Goal: Task Accomplishment & Management: Complete application form

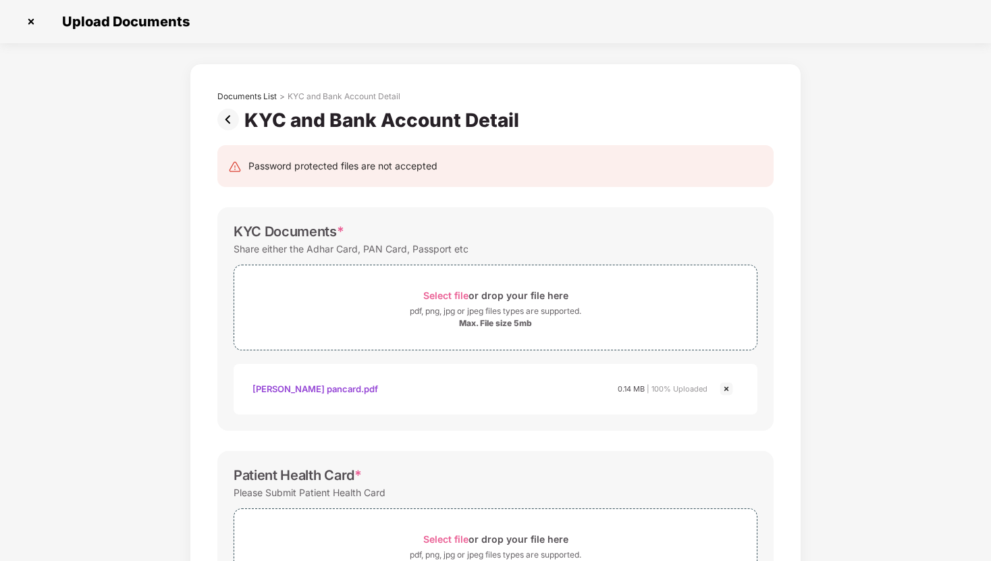
scroll to position [375, 0]
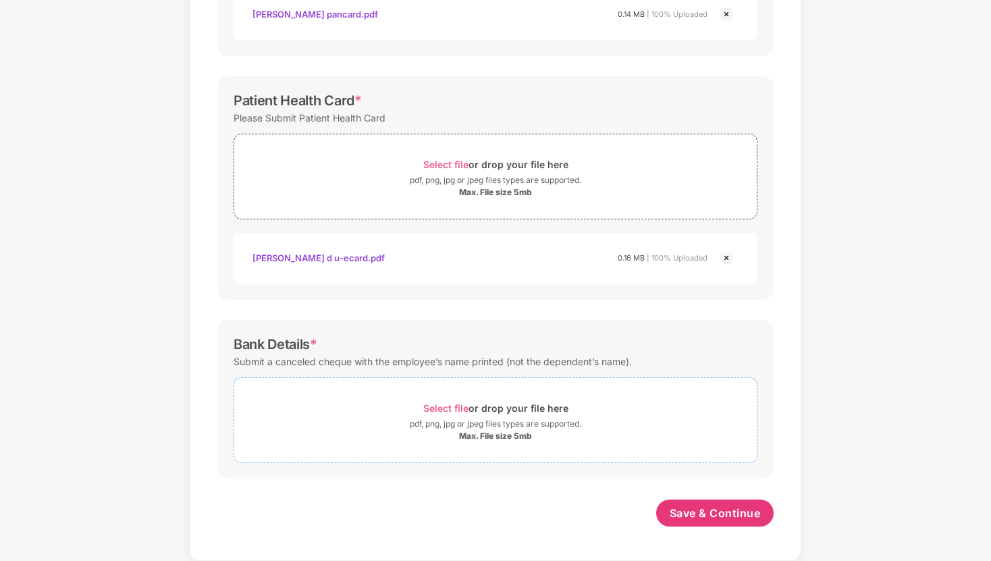
click at [448, 410] on span "Select file" at bounding box center [445, 407] width 45 height 11
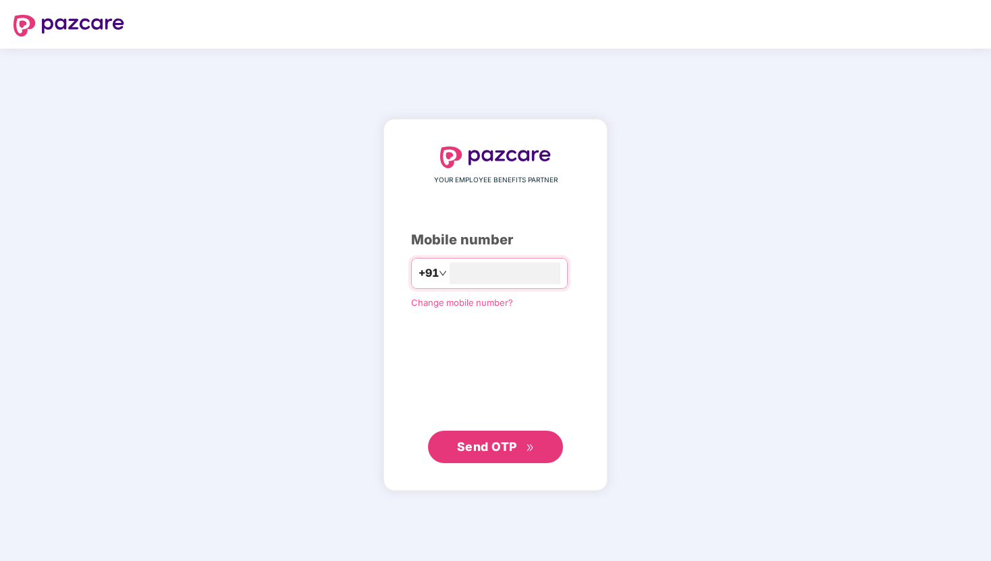
type input "**********"
click at [529, 445] on icon "double-right" at bounding box center [530, 447] width 9 height 9
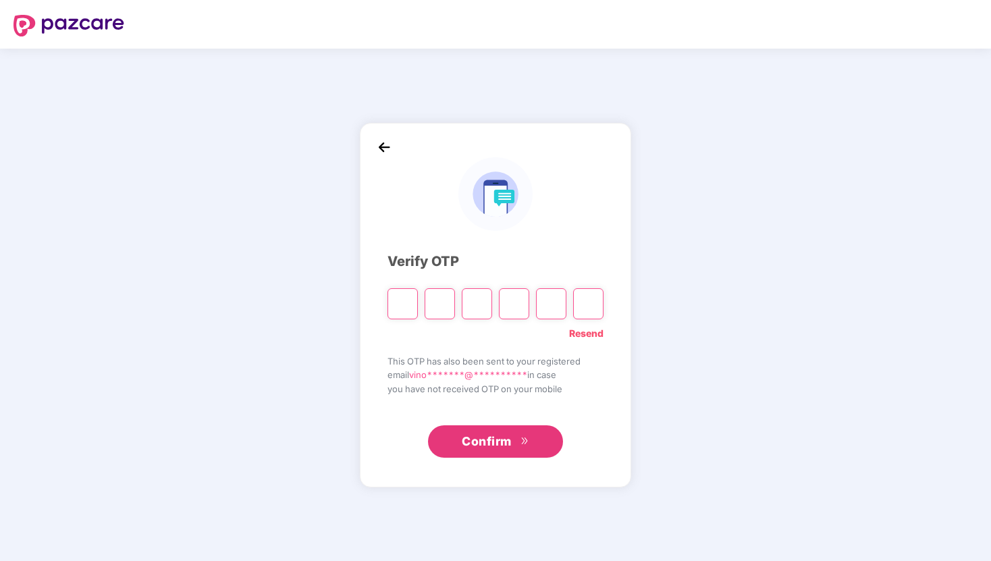
type input "*"
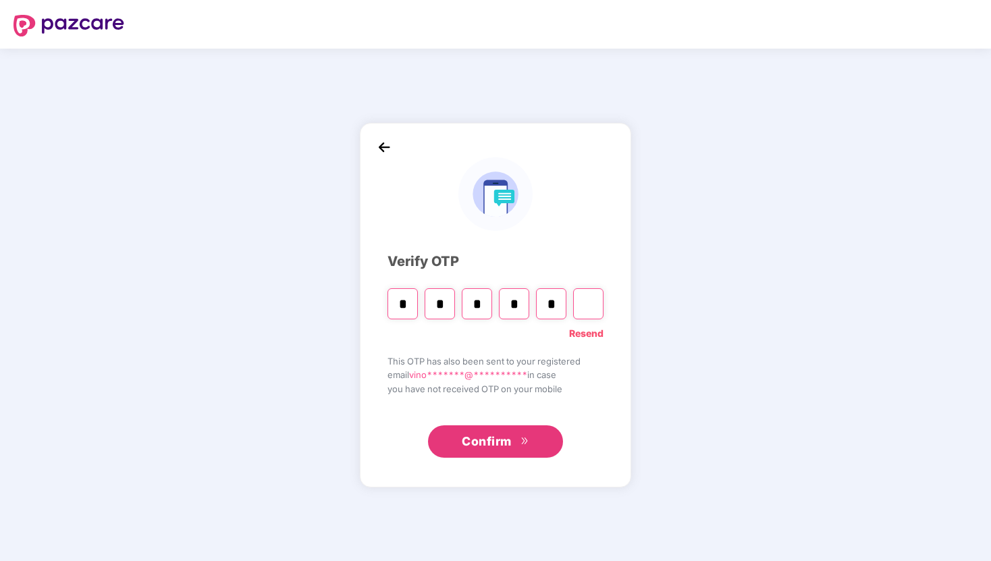
type input "*"
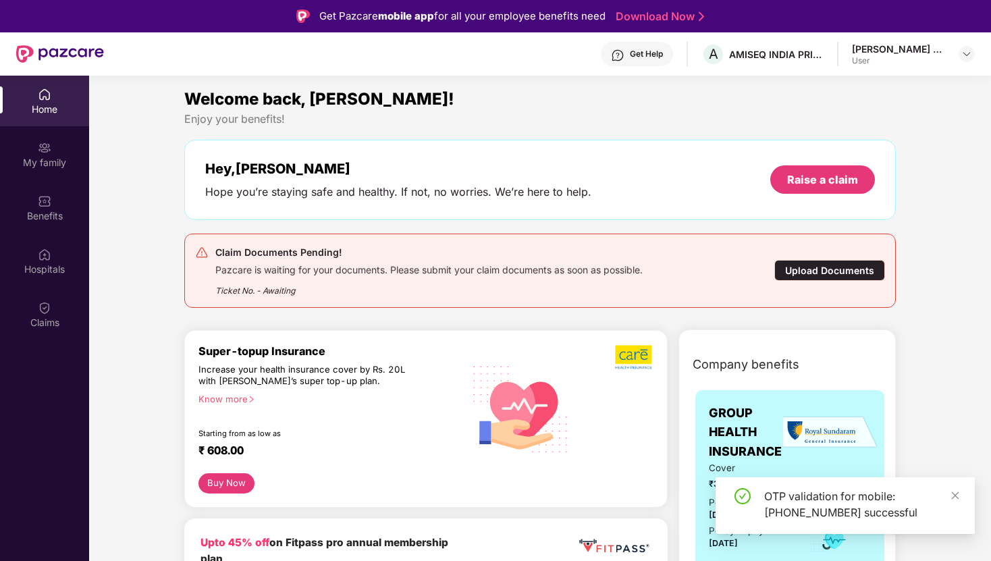
click at [829, 268] on div "Upload Documents" at bounding box center [830, 270] width 111 height 21
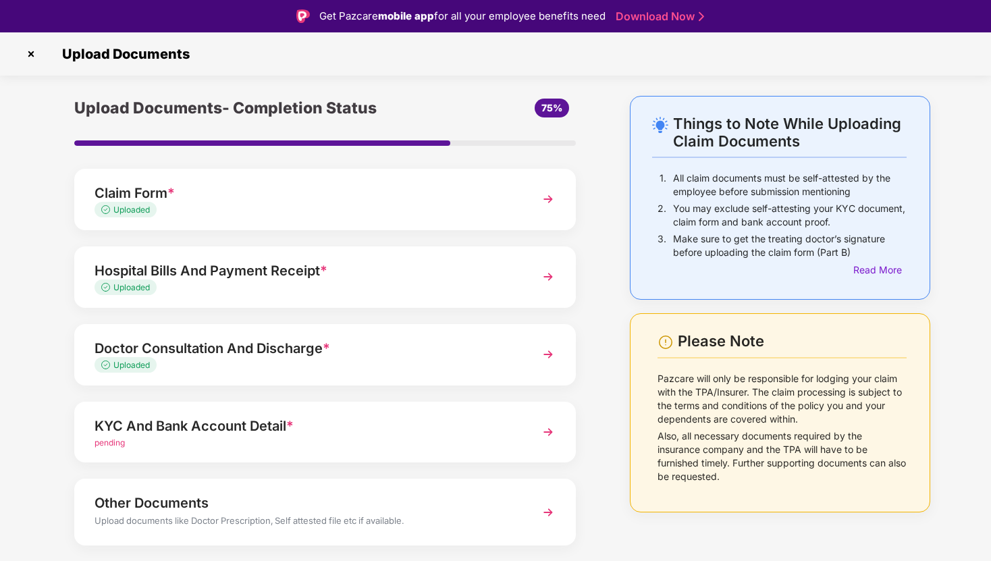
scroll to position [36, 0]
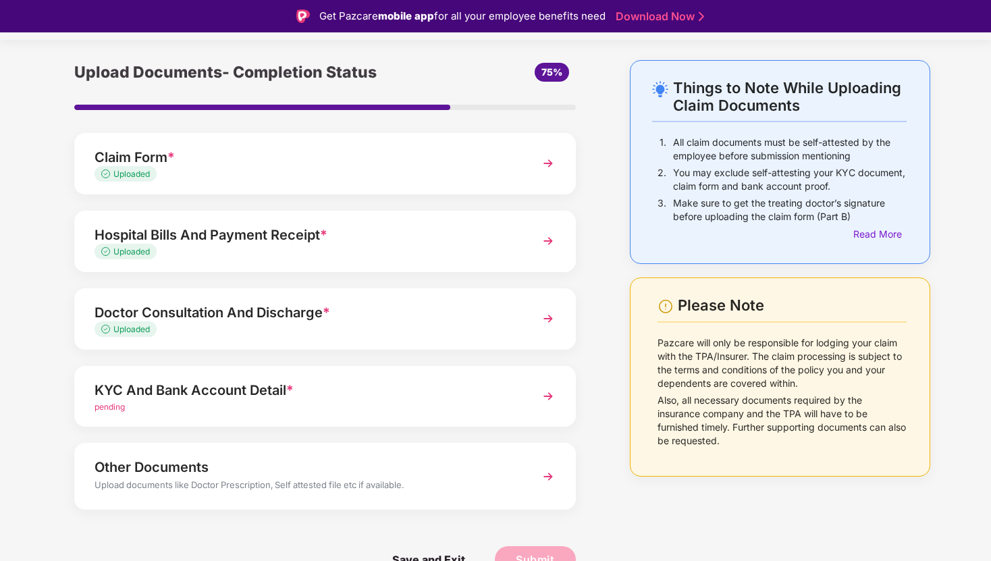
click at [549, 396] on img at bounding box center [548, 396] width 24 height 24
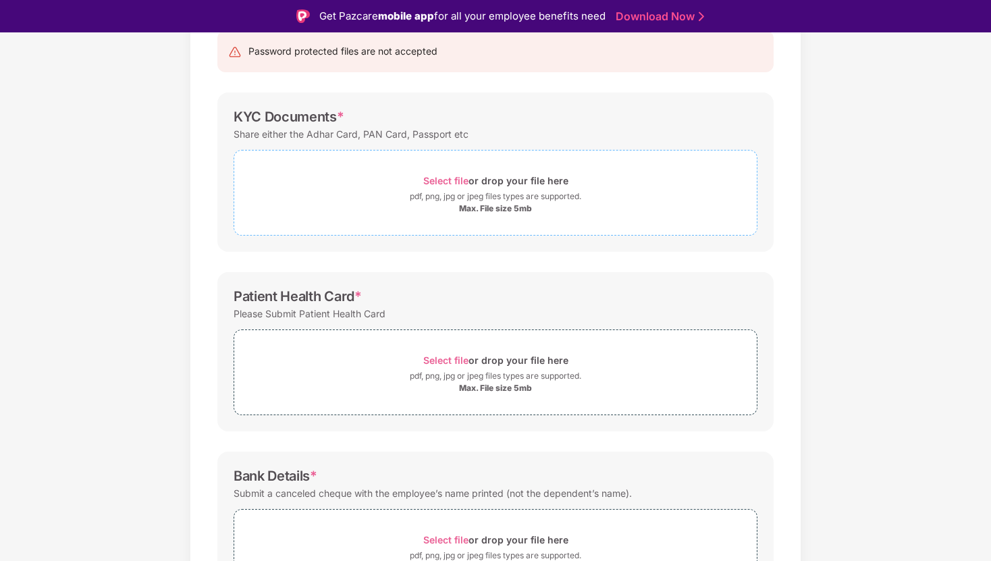
scroll to position [246, 0]
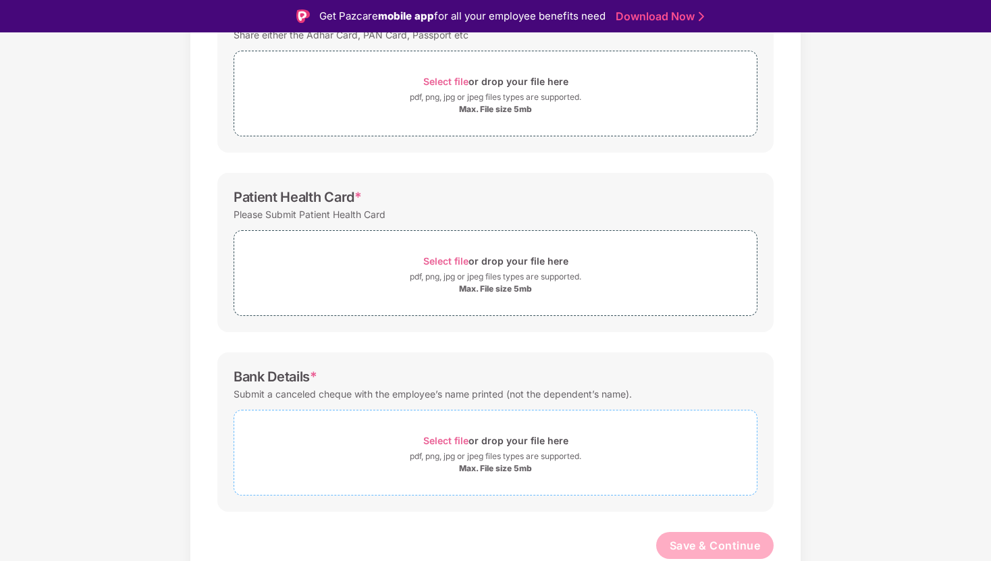
click at [440, 439] on span "Select file" at bounding box center [445, 440] width 45 height 11
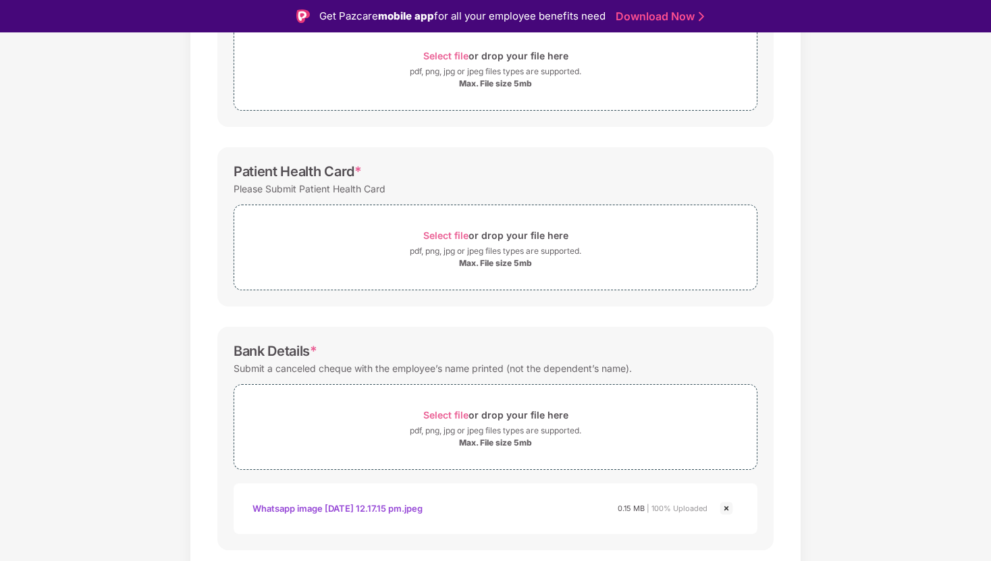
scroll to position [0, 0]
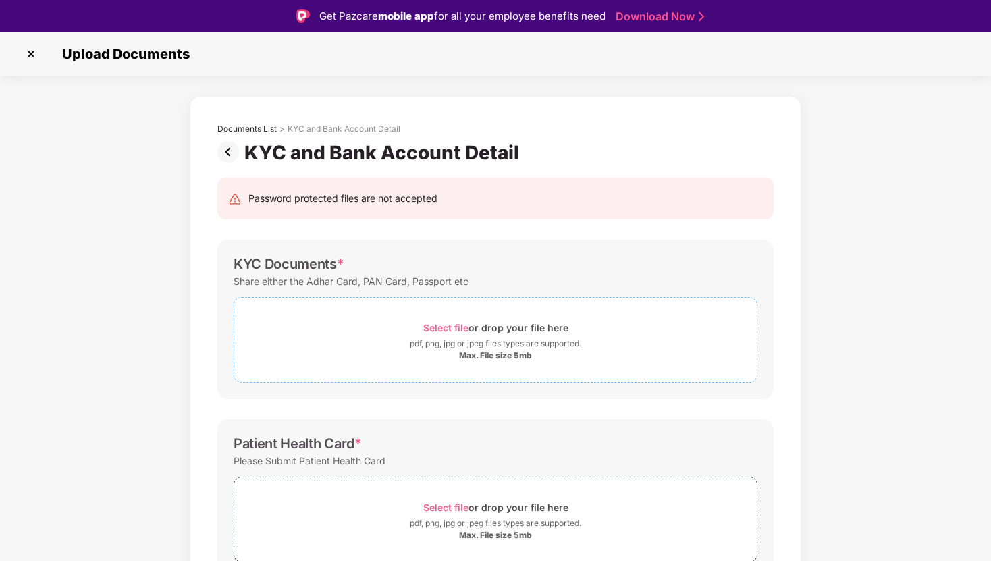
click at [441, 328] on span "Select file" at bounding box center [445, 327] width 45 height 11
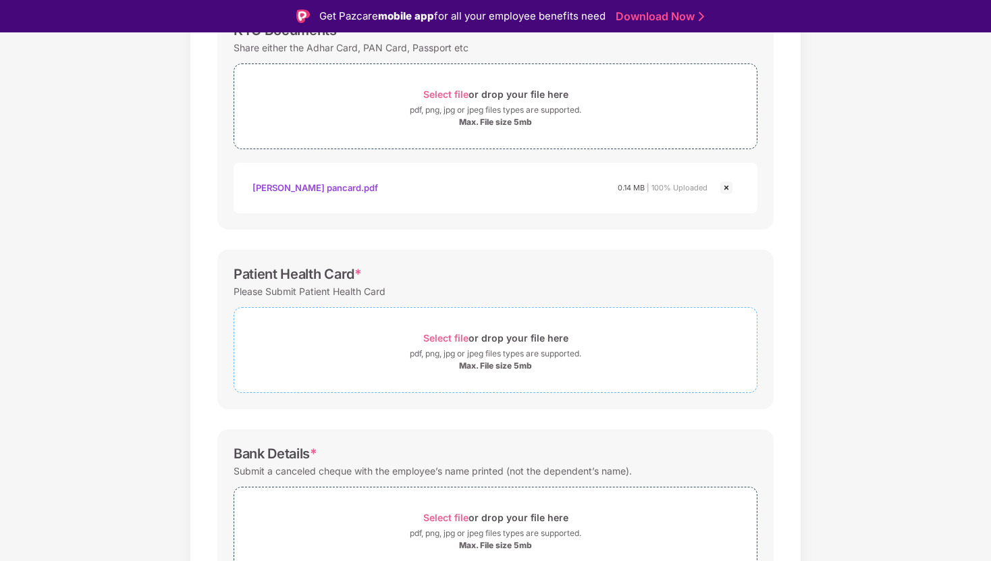
scroll to position [209, 0]
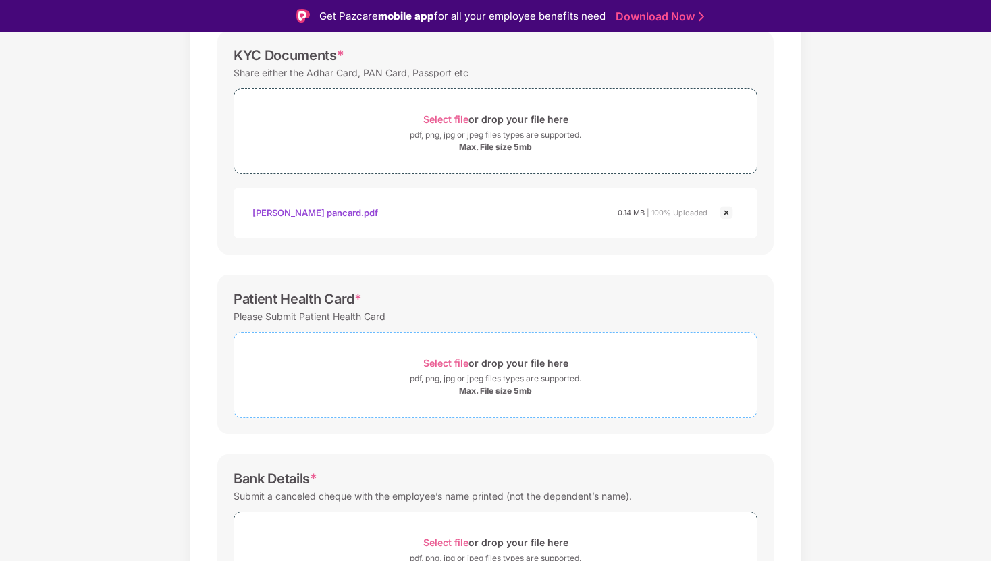
click at [440, 362] on span "Select file" at bounding box center [445, 362] width 45 height 11
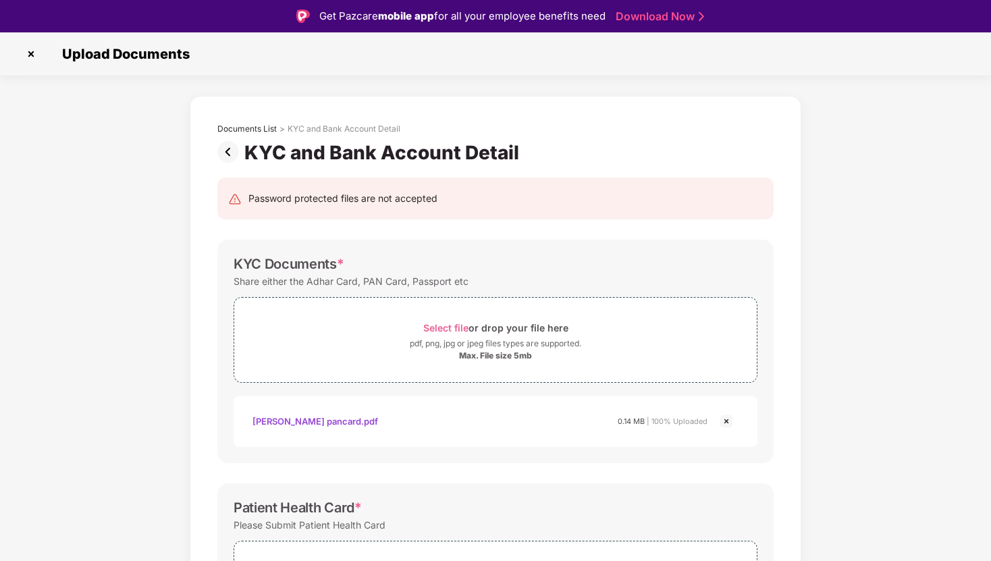
scroll to position [439, 0]
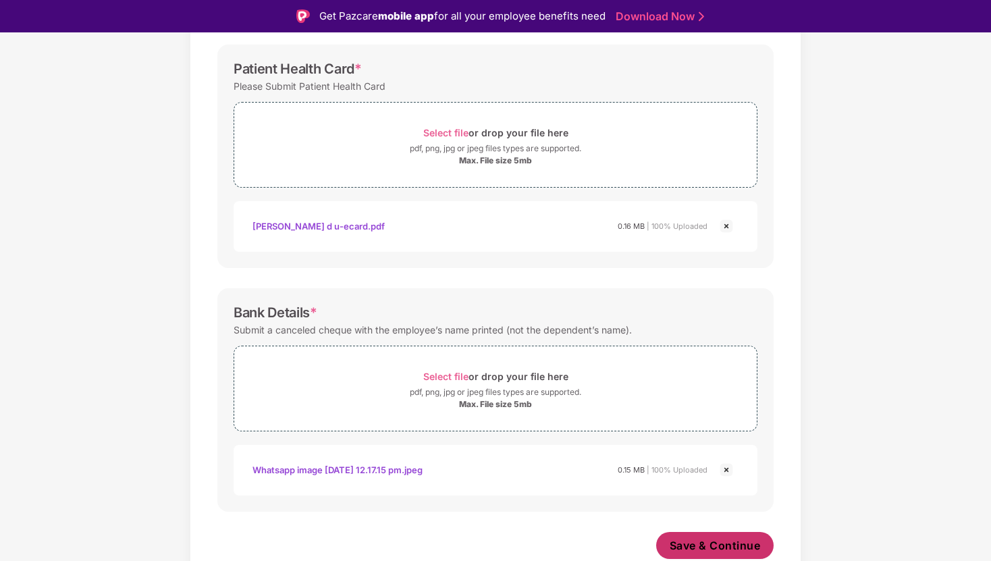
click at [690, 542] on span "Save & Continue" at bounding box center [715, 545] width 91 height 15
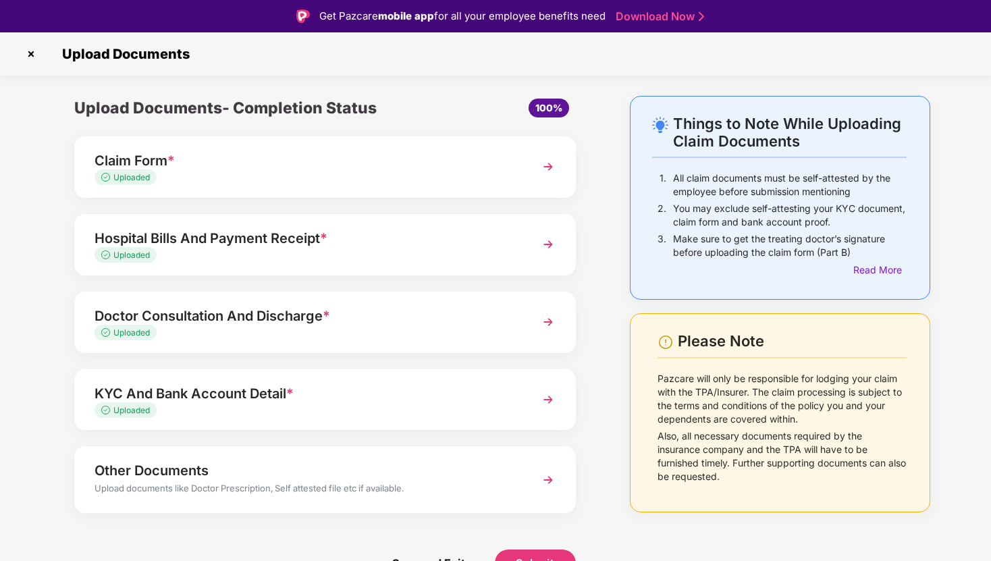
scroll to position [3, 0]
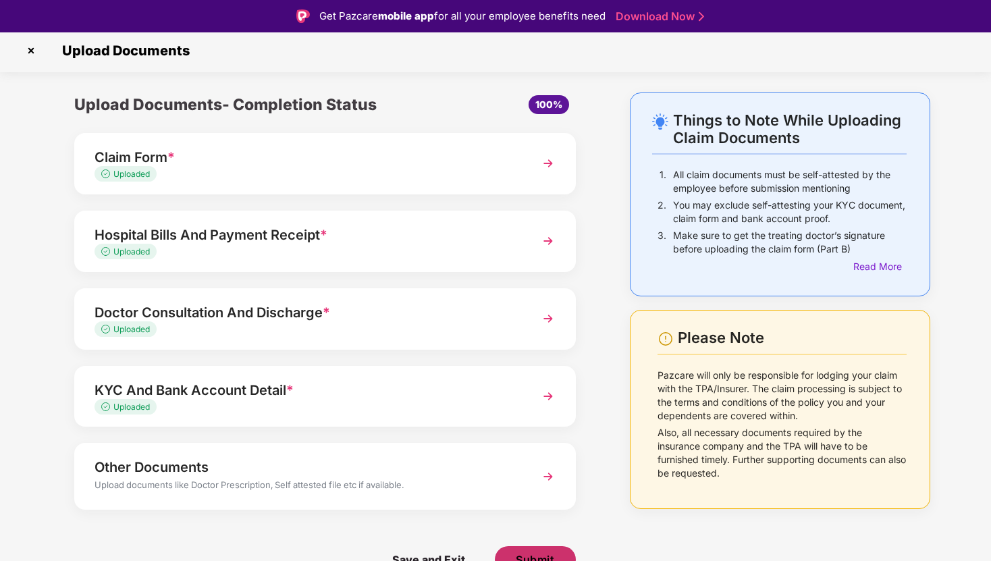
click at [540, 554] on span "Submit" at bounding box center [535, 559] width 38 height 15
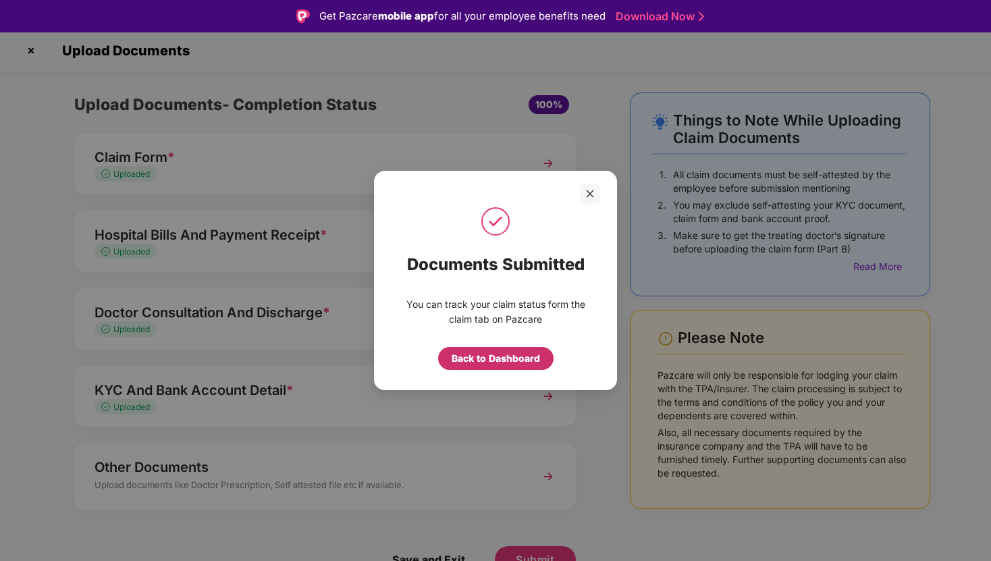
scroll to position [32, 0]
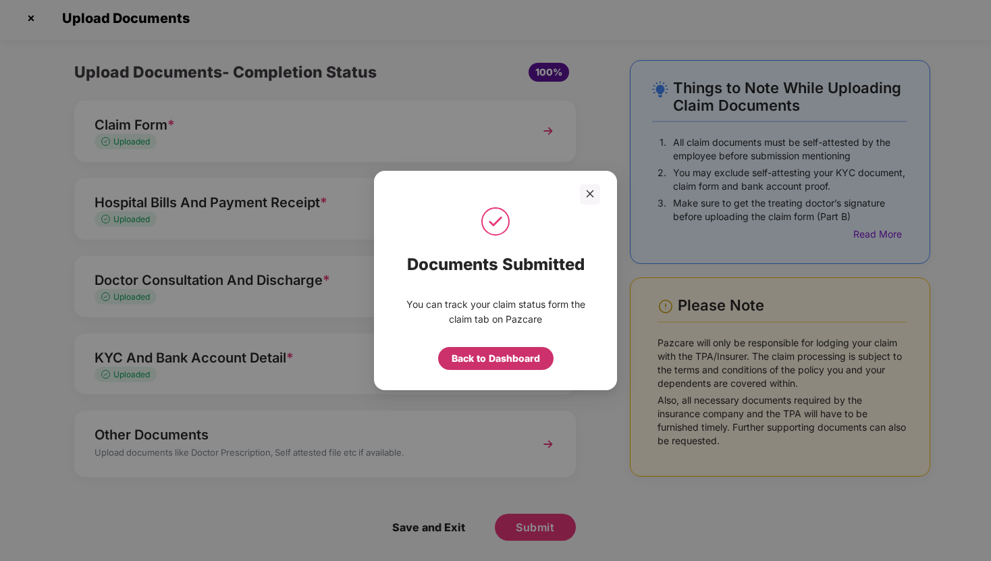
click at [514, 357] on div "Back to Dashboard" at bounding box center [496, 358] width 88 height 15
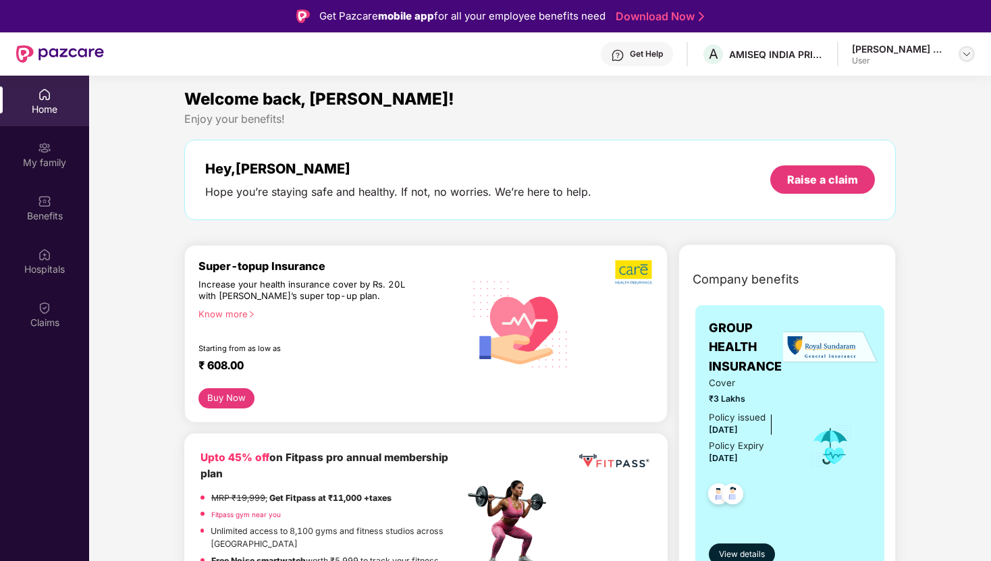
click at [962, 52] on img at bounding box center [967, 54] width 11 height 11
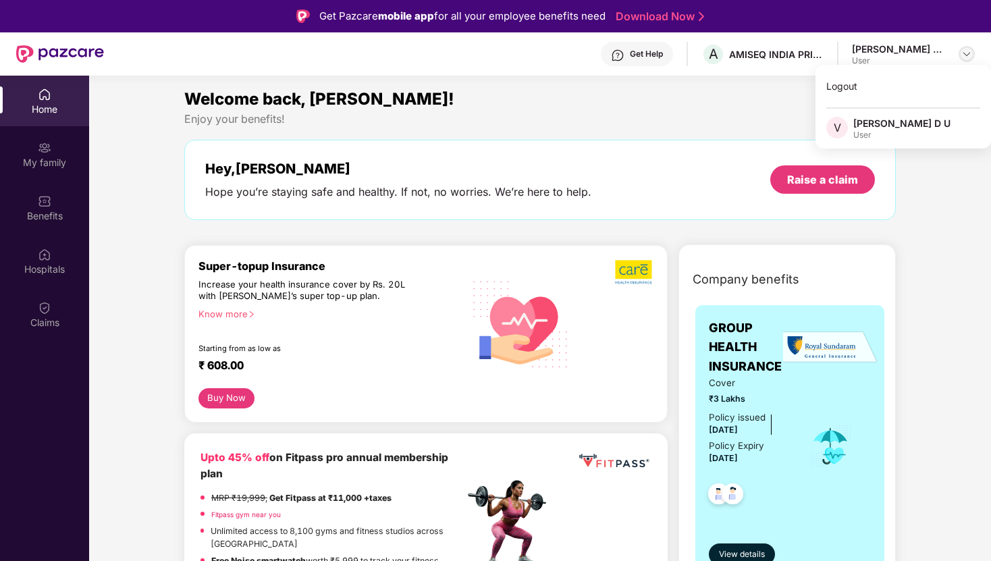
click at [962, 52] on img at bounding box center [967, 54] width 11 height 11
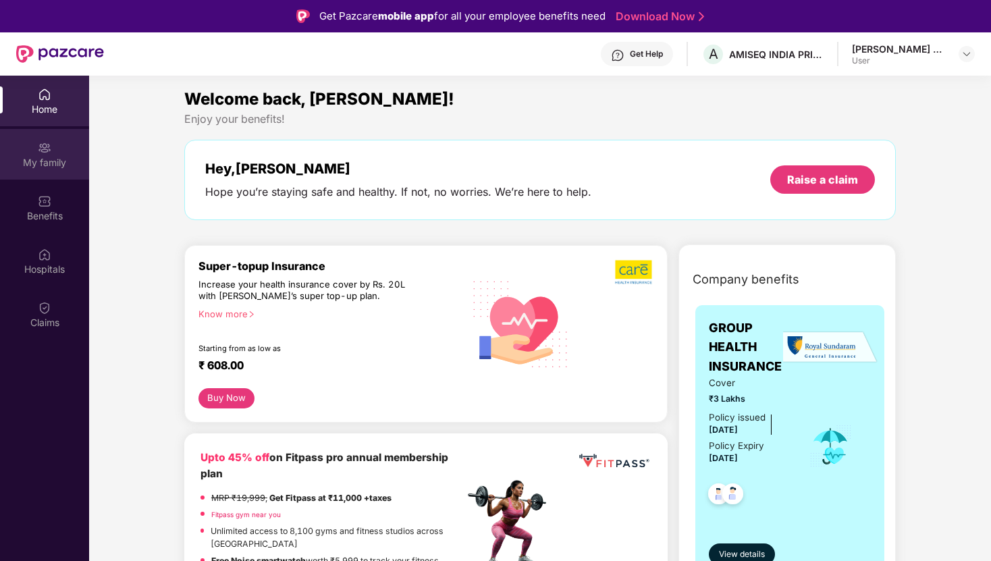
click at [42, 153] on img at bounding box center [45, 148] width 14 height 14
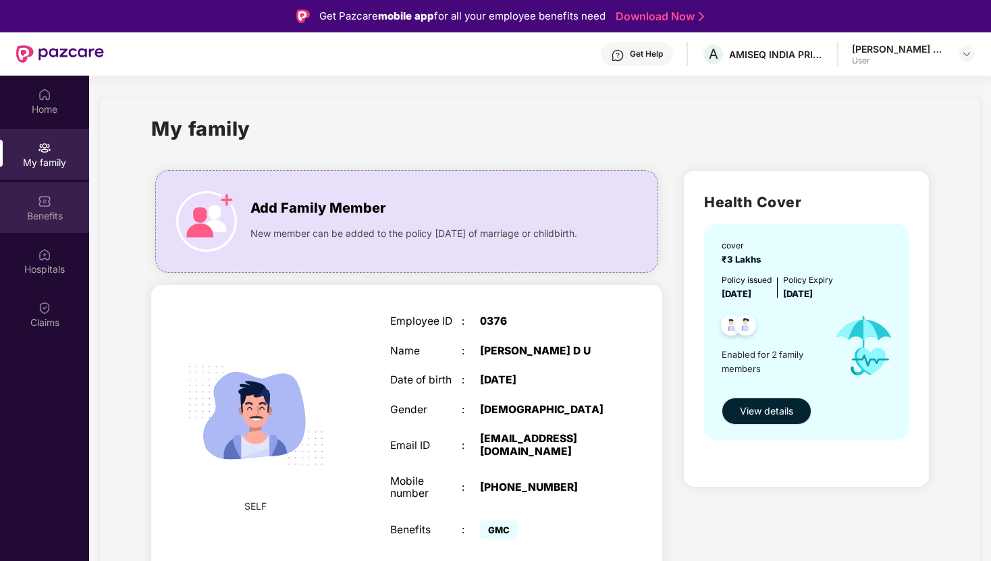
click at [53, 216] on div "Benefits" at bounding box center [44, 216] width 89 height 14
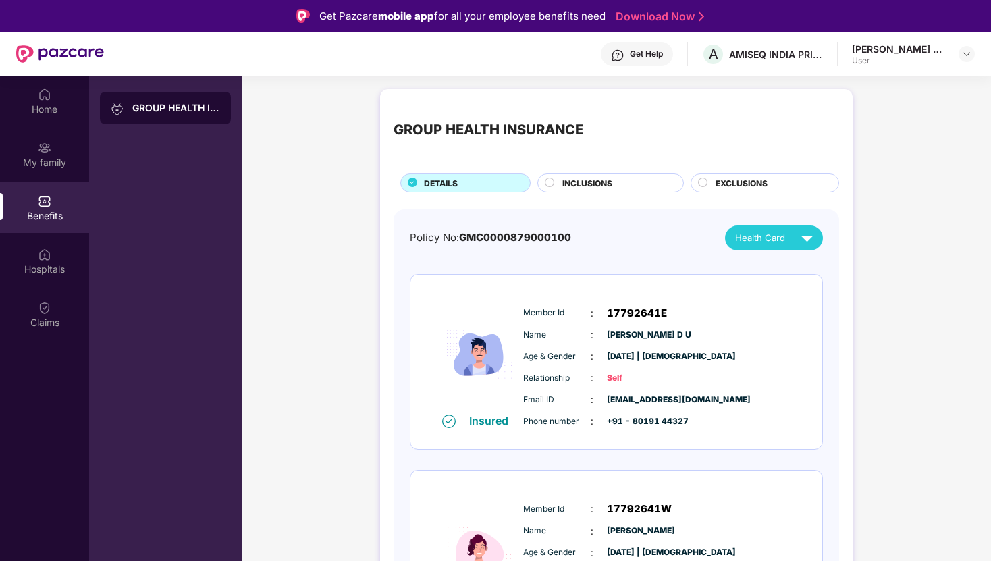
click at [627, 184] on div "INCLUSIONS" at bounding box center [616, 184] width 121 height 15
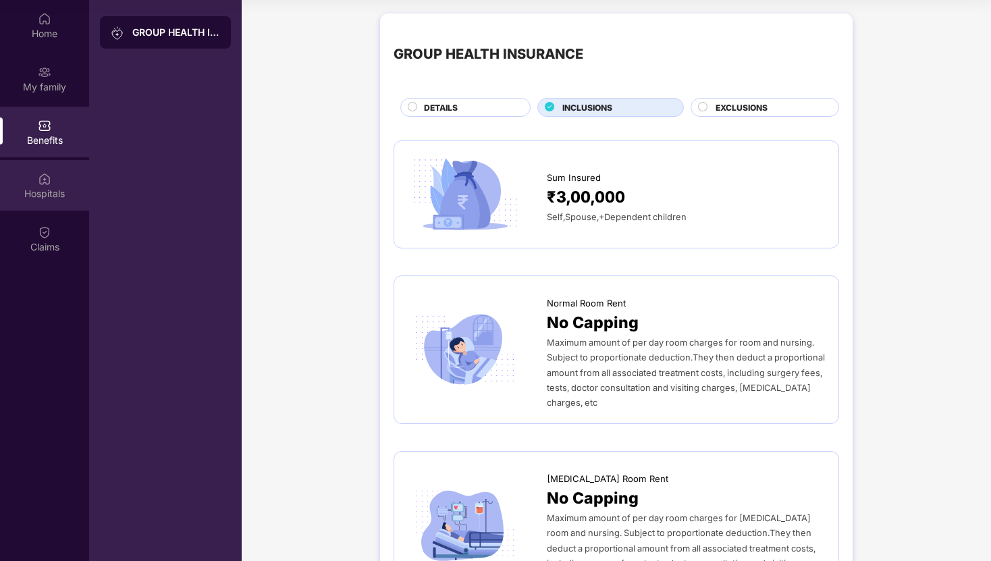
click at [38, 173] on img at bounding box center [45, 179] width 14 height 14
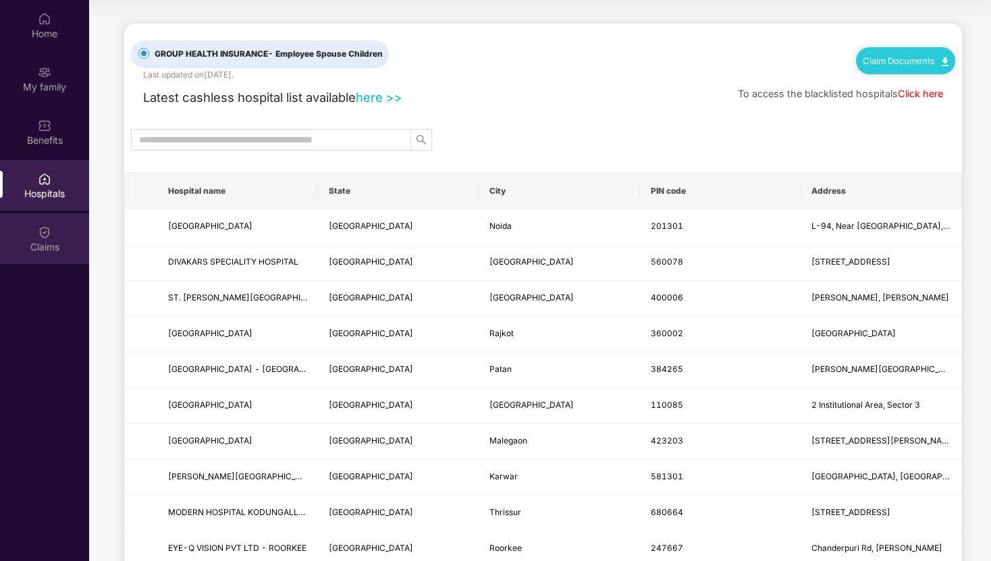
click at [54, 230] on div "Claims" at bounding box center [44, 238] width 89 height 51
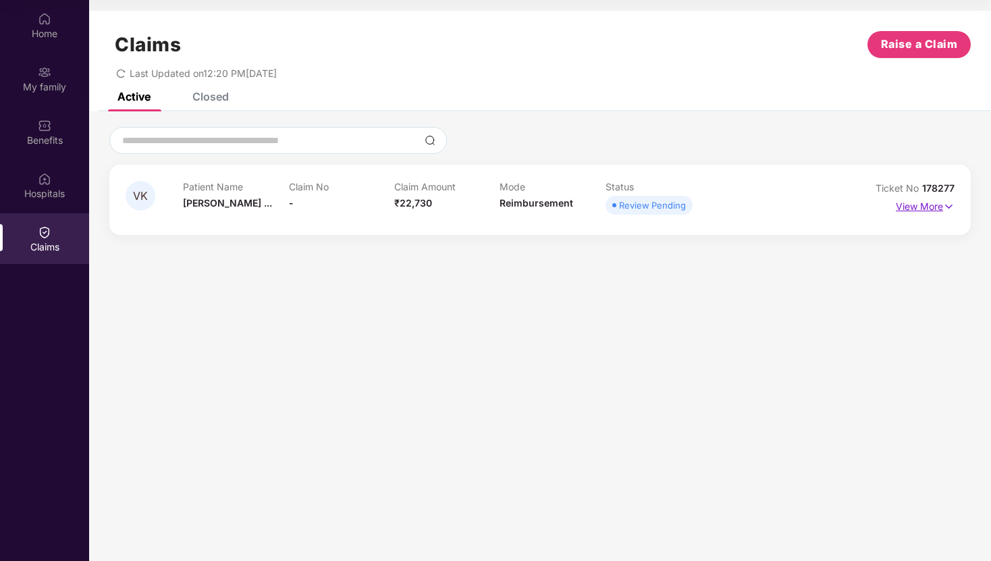
click at [947, 202] on img at bounding box center [948, 206] width 11 height 15
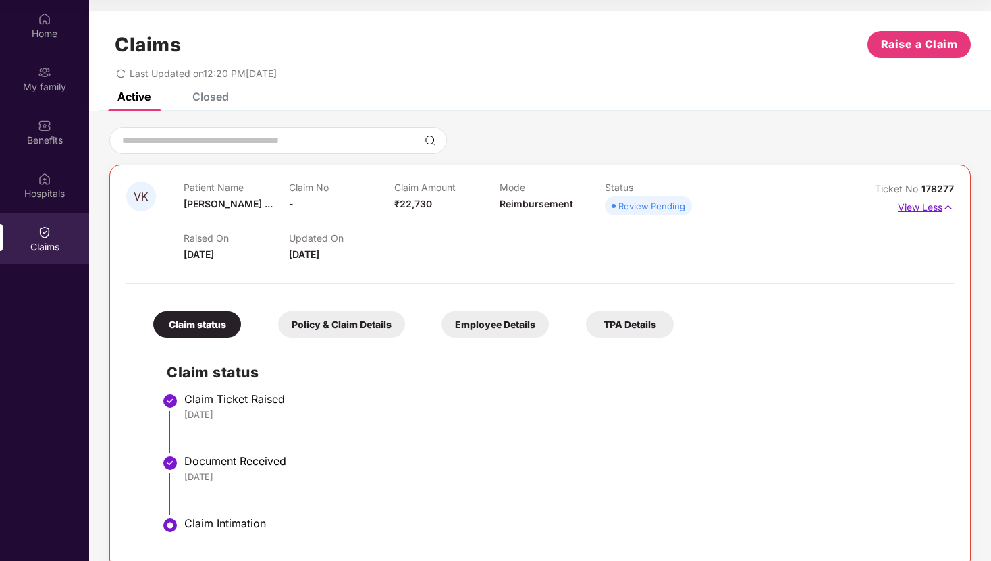
click at [947, 205] on img at bounding box center [948, 207] width 11 height 15
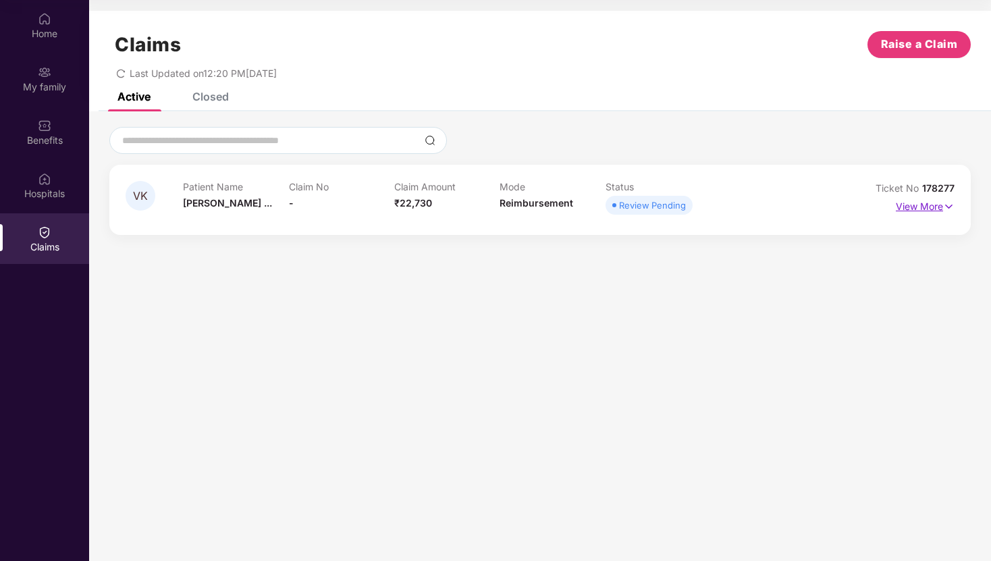
click at [947, 205] on img at bounding box center [948, 206] width 11 height 15
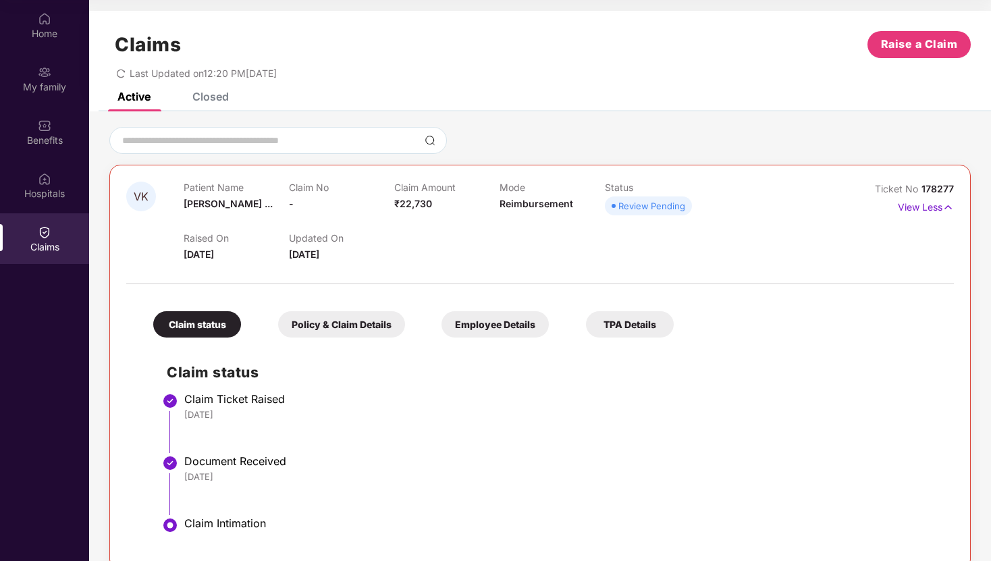
scroll to position [23, 0]
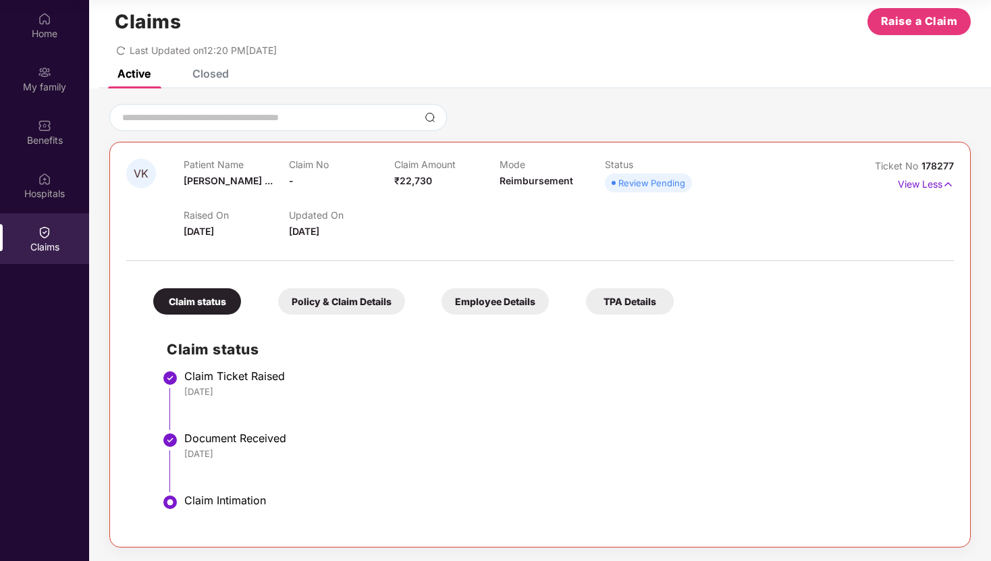
click at [350, 300] on div "Policy & Claim Details" at bounding box center [341, 301] width 127 height 26
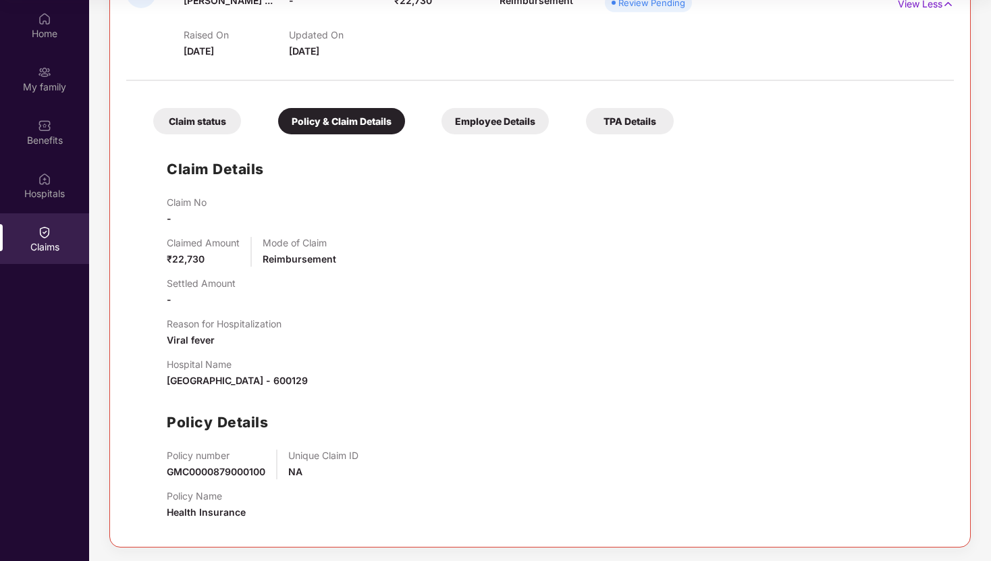
scroll to position [0, 0]
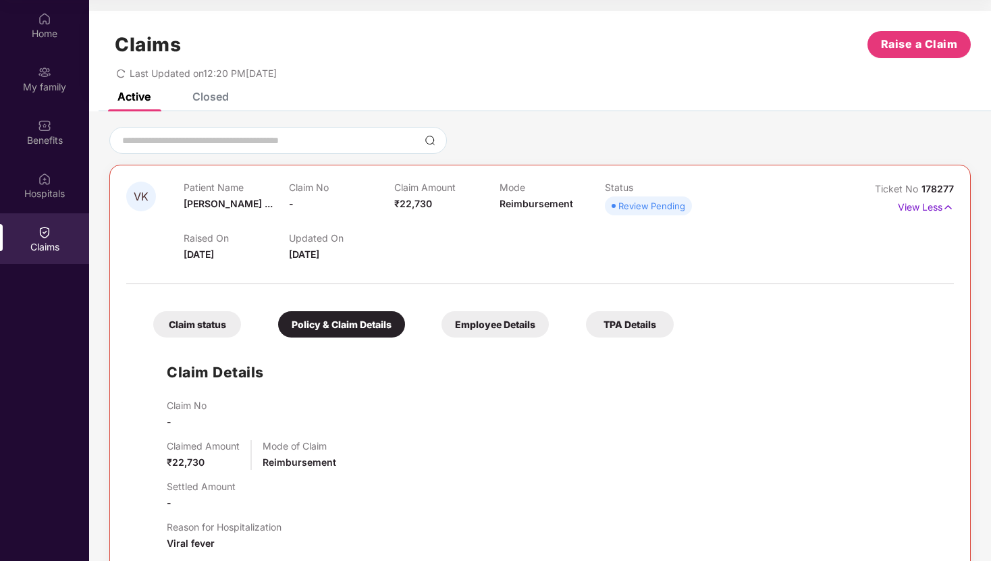
click at [493, 317] on div "Employee Details" at bounding box center [495, 324] width 107 height 26
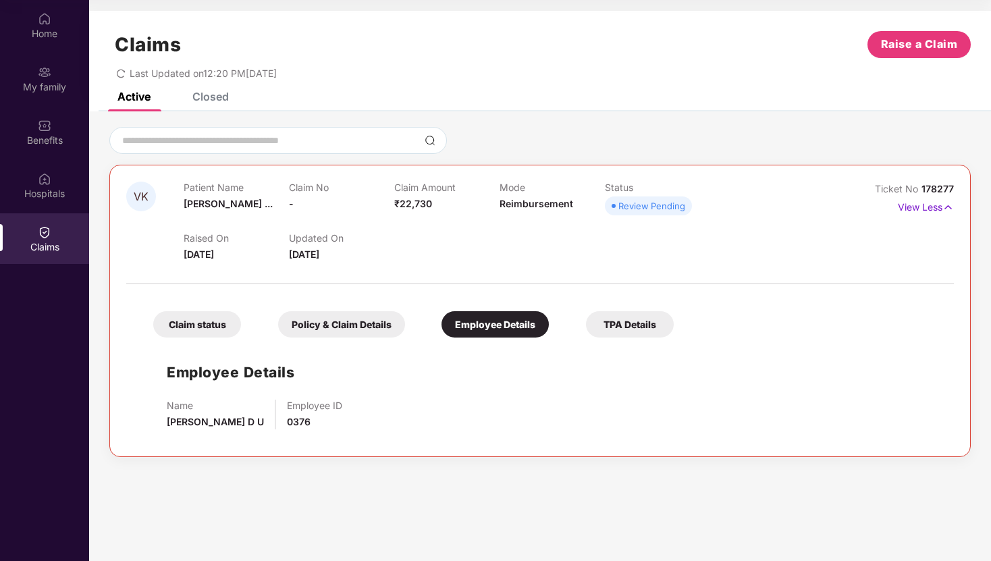
click at [625, 332] on div "TPA Details" at bounding box center [630, 324] width 88 height 26
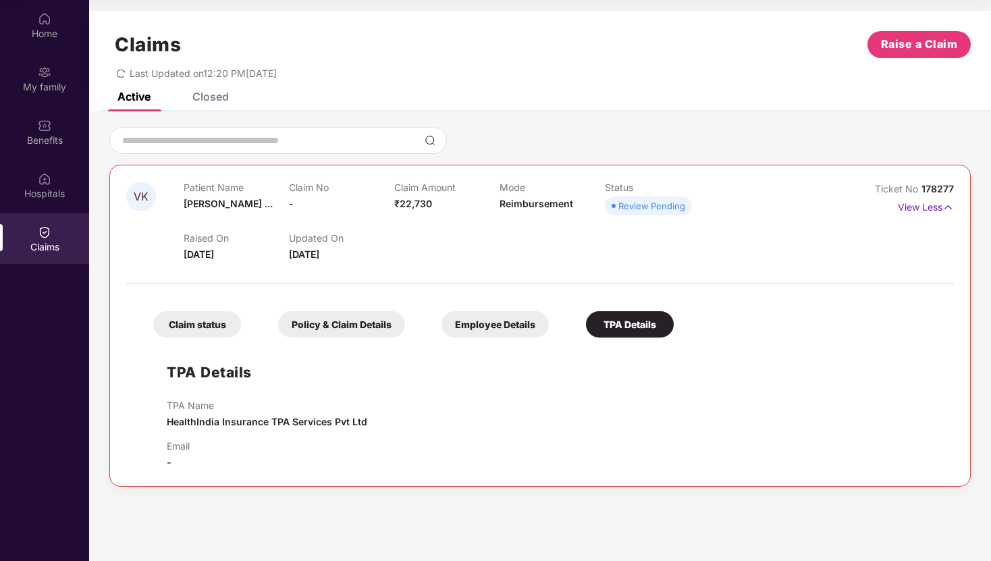
click at [216, 329] on div "Claim status" at bounding box center [197, 324] width 88 height 26
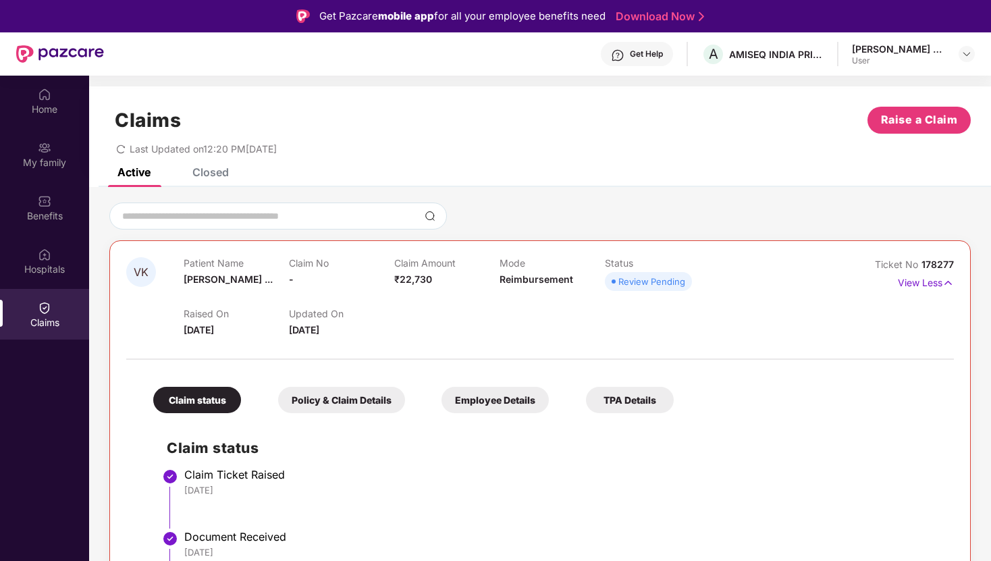
click at [209, 166] on div "Claims Raise a Claim Last Updated on 12:20 PM, 23 Sep 2025" at bounding box center [540, 127] width 902 height 82
click at [209, 167] on div "Closed" at bounding box center [210, 172] width 36 height 14
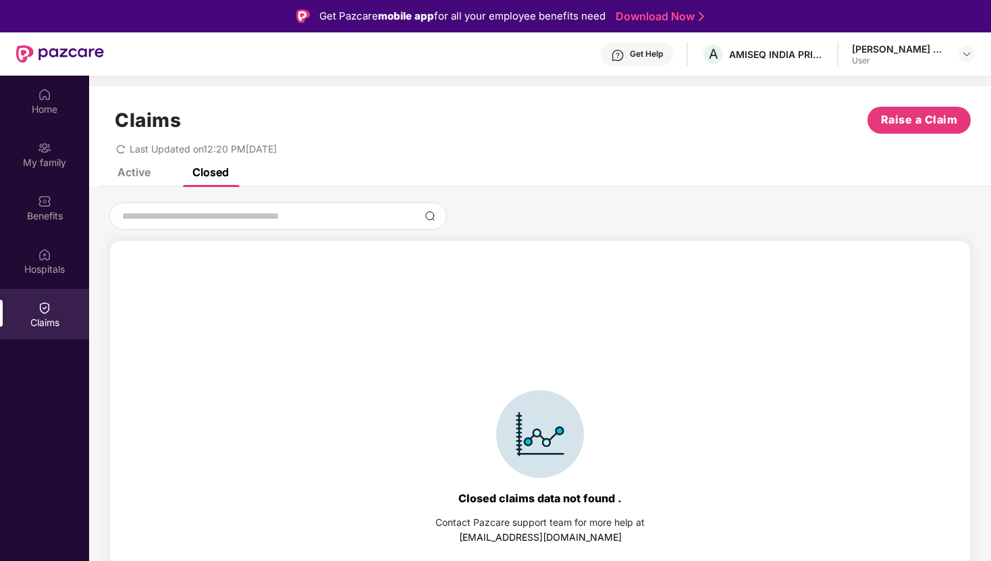
click at [140, 172] on div "Active" at bounding box center [134, 172] width 33 height 14
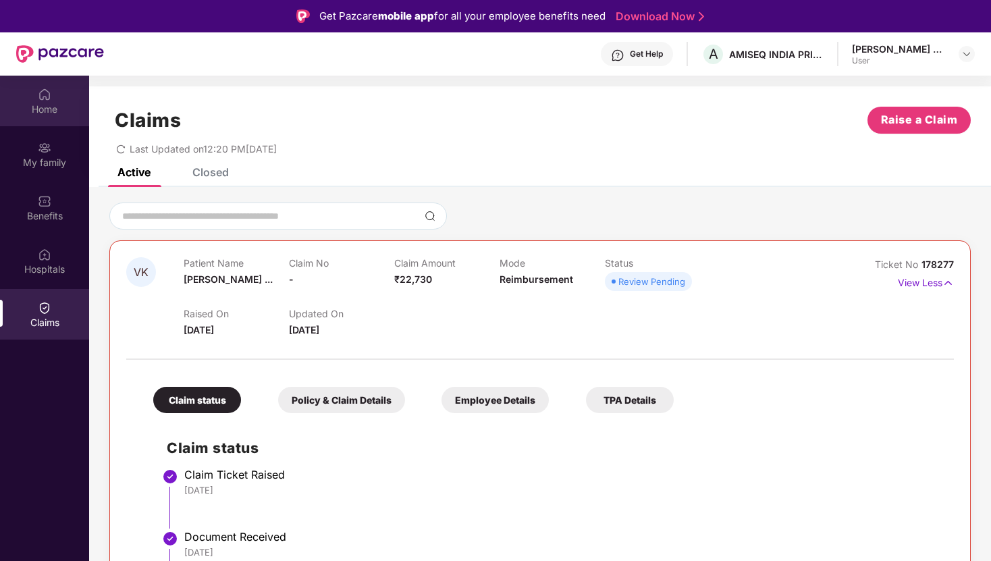
click at [40, 103] on div "Home" at bounding box center [44, 110] width 89 height 14
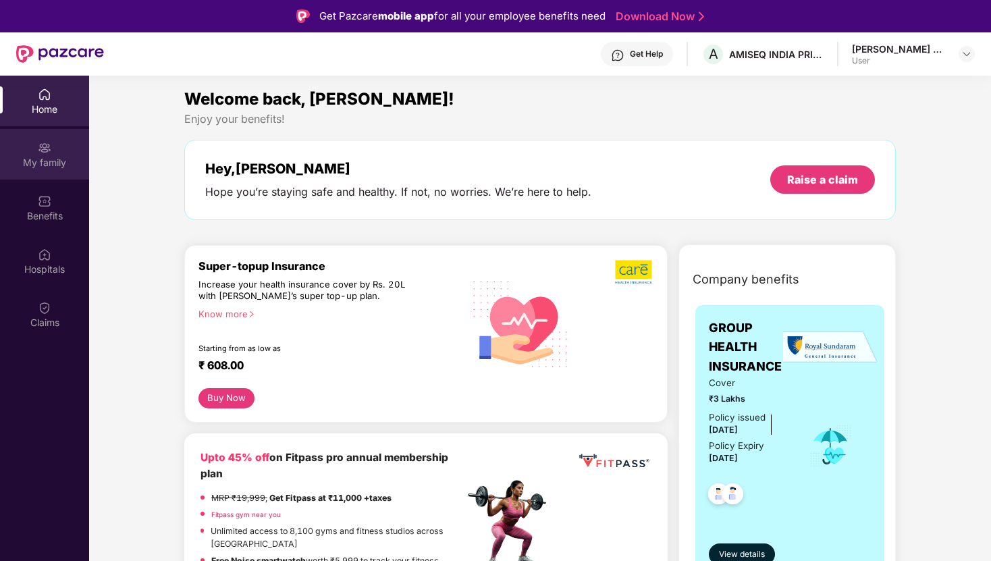
click at [36, 152] on div "My family" at bounding box center [44, 154] width 89 height 51
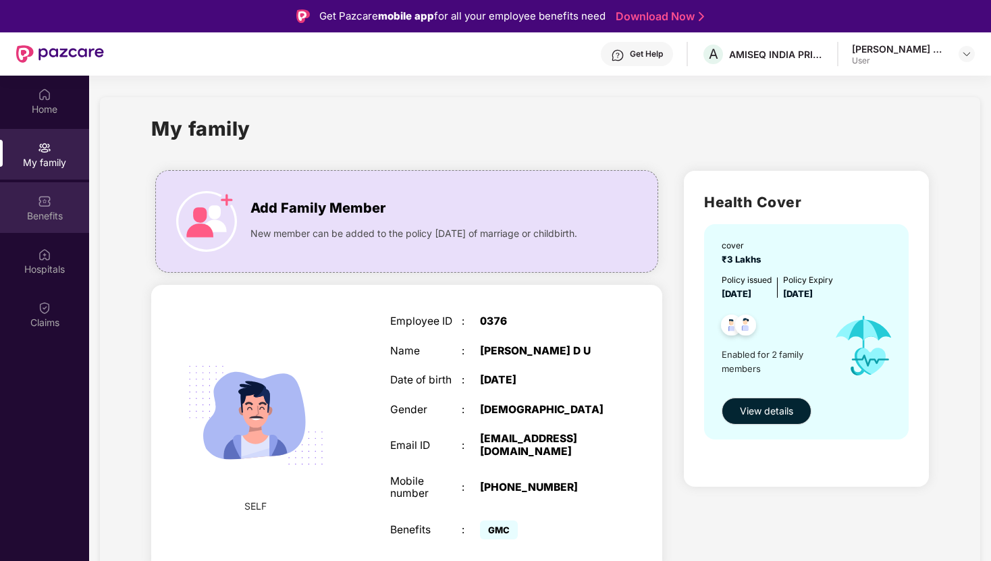
click at [59, 205] on div "Benefits" at bounding box center [44, 207] width 89 height 51
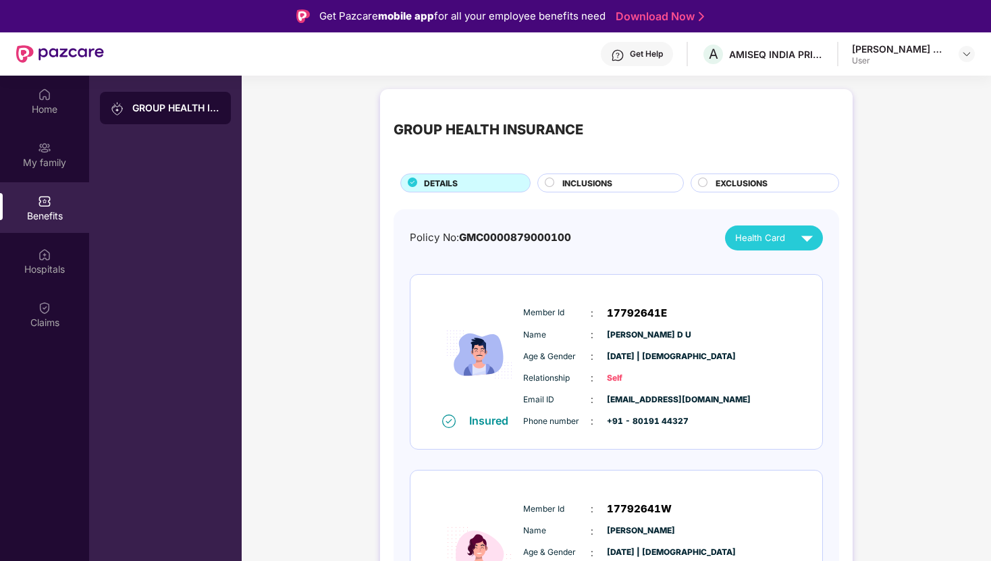
click at [769, 174] on div "EXCLUSIONS" at bounding box center [765, 183] width 149 height 19
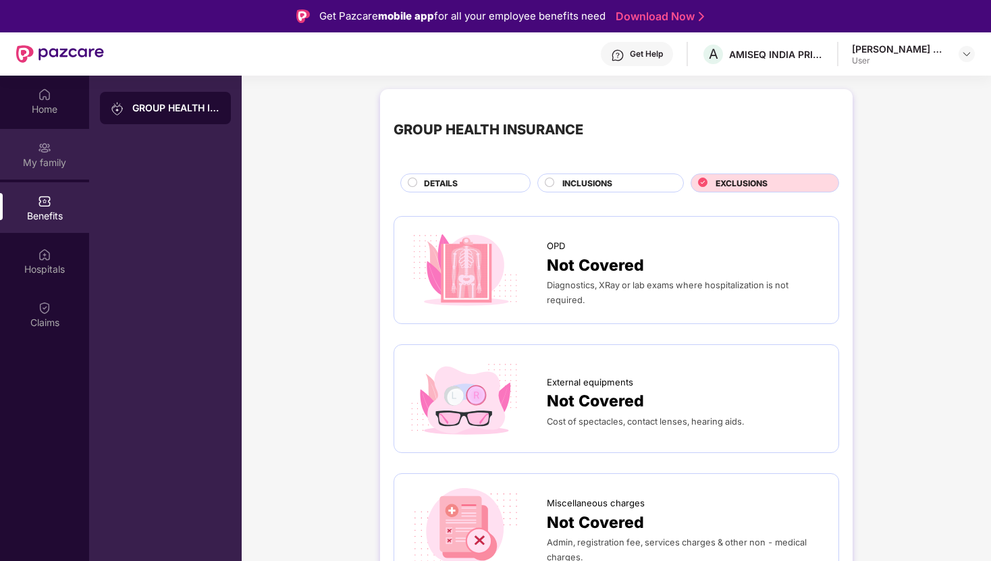
click at [32, 165] on div "My family" at bounding box center [44, 163] width 89 height 14
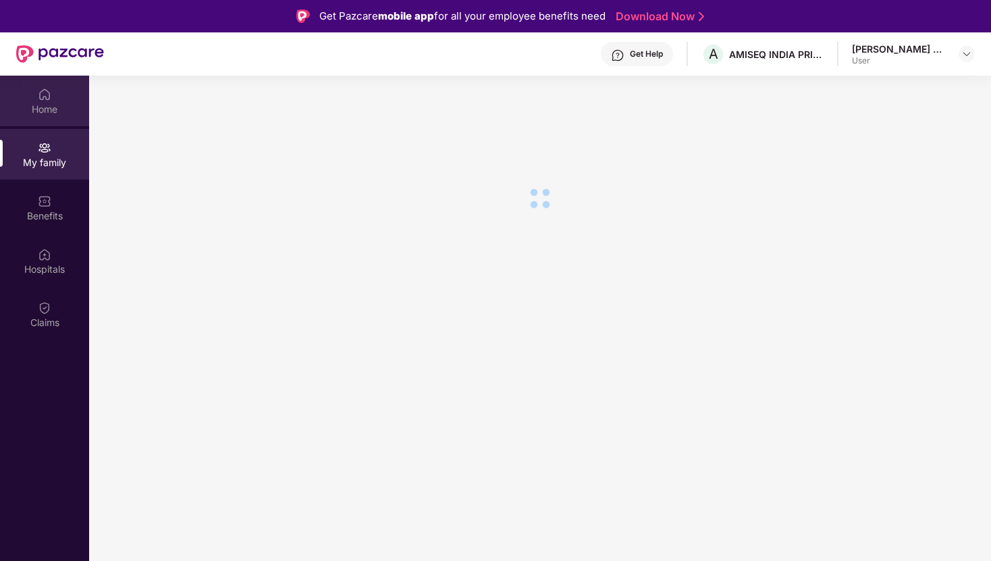
click at [43, 107] on div "Home" at bounding box center [44, 110] width 89 height 14
